Goal: Information Seeking & Learning: Learn about a topic

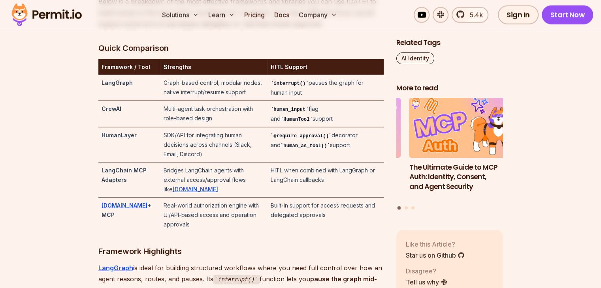
scroll to position [1701, 0]
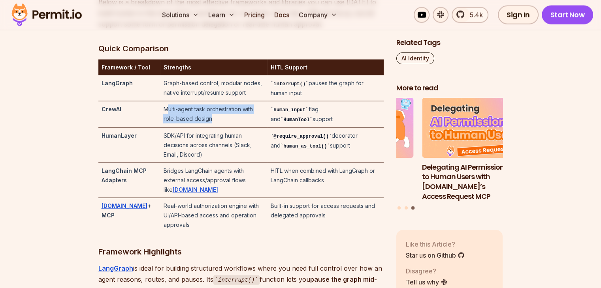
drag, startPoint x: 160, startPoint y: 131, endPoint x: 208, endPoint y: 144, distance: 49.1
click at [208, 128] on td "Multi-agent task orchestration with role-based design" at bounding box center [213, 114] width 107 height 26
click at [199, 128] on td "Multi-agent task orchestration with role-based design" at bounding box center [213, 114] width 107 height 26
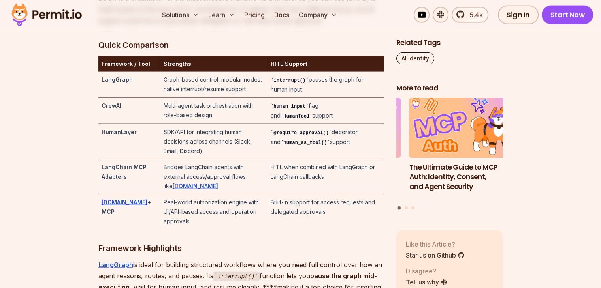
click at [285, 109] on code "human_input" at bounding box center [289, 107] width 38 height 6
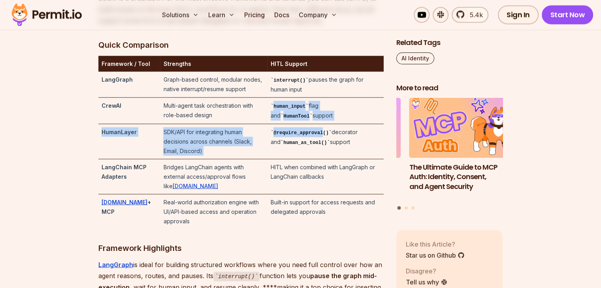
drag, startPoint x: 285, startPoint y: 124, endPoint x: 321, endPoint y: 148, distance: 43.0
click at [321, 148] on tbody "LangGraph Graph-based control, modular nodes, native interrupt/resume support i…" at bounding box center [240, 151] width 285 height 158
click at [307, 124] on td "human_input flag and HumanTool support" at bounding box center [325, 111] width 116 height 26
drag, startPoint x: 307, startPoint y: 136, endPoint x: 279, endPoint y: 126, distance: 29.7
click at [279, 124] on td "human_input flag and HumanTool support" at bounding box center [325, 111] width 116 height 26
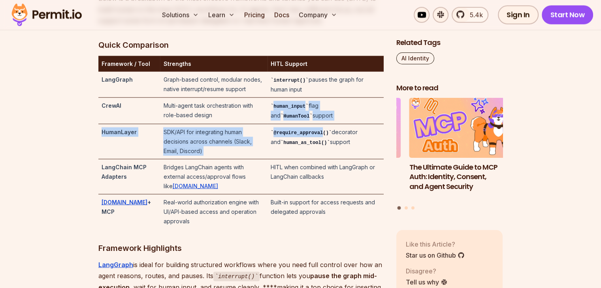
click at [315, 122] on td "human_input flag and HumanTool support" at bounding box center [325, 111] width 116 height 26
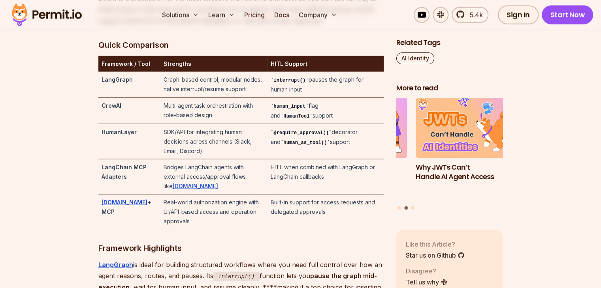
drag, startPoint x: 308, startPoint y: 133, endPoint x: 278, endPoint y: 127, distance: 30.8
click at [278, 124] on td "human_input flag and HumanTool support" at bounding box center [325, 111] width 116 height 26
click at [299, 124] on td "human_input flag and HumanTool support" at bounding box center [325, 111] width 116 height 26
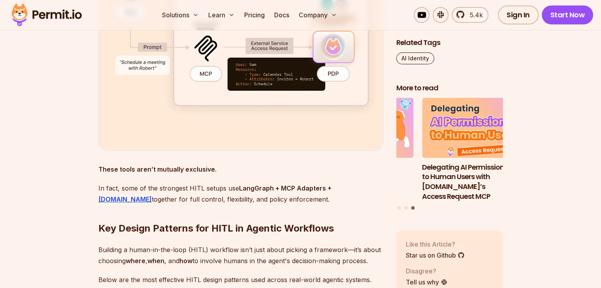
scroll to position [2486, 0]
